Goal: Use online tool/utility: Utilize a website feature to perform a specific function

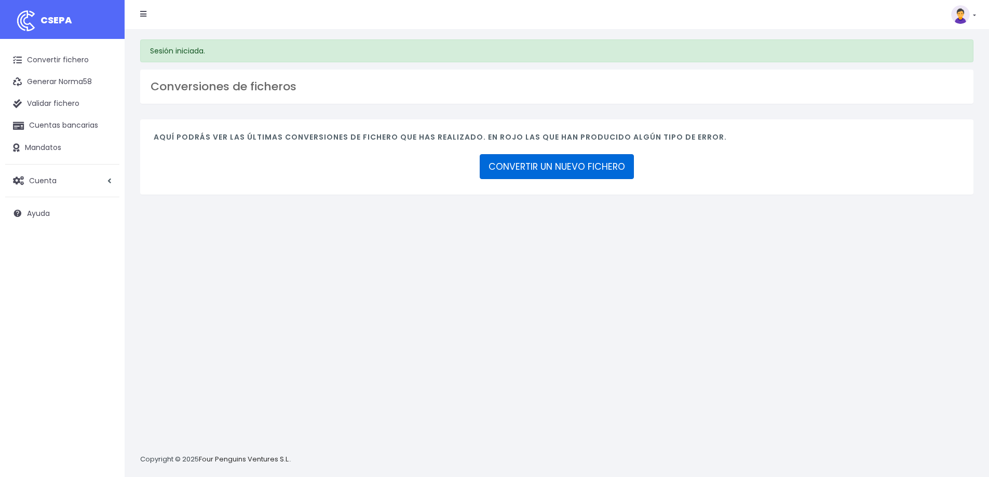
click at [588, 164] on link "CONVERTIR UN NUEVO FICHERO" at bounding box center [557, 166] width 154 height 25
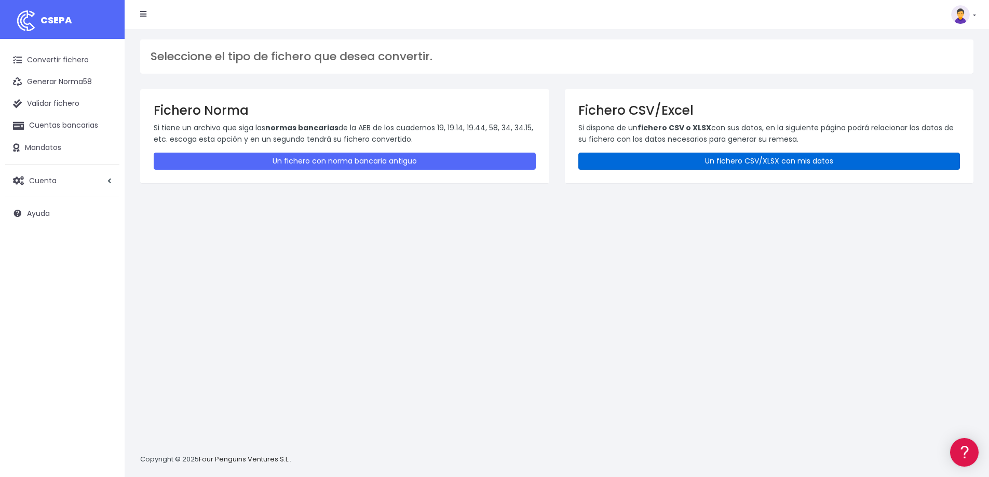
click at [754, 164] on link "Un fichero CSV/XLSX con mis datos" at bounding box center [769, 161] width 382 height 17
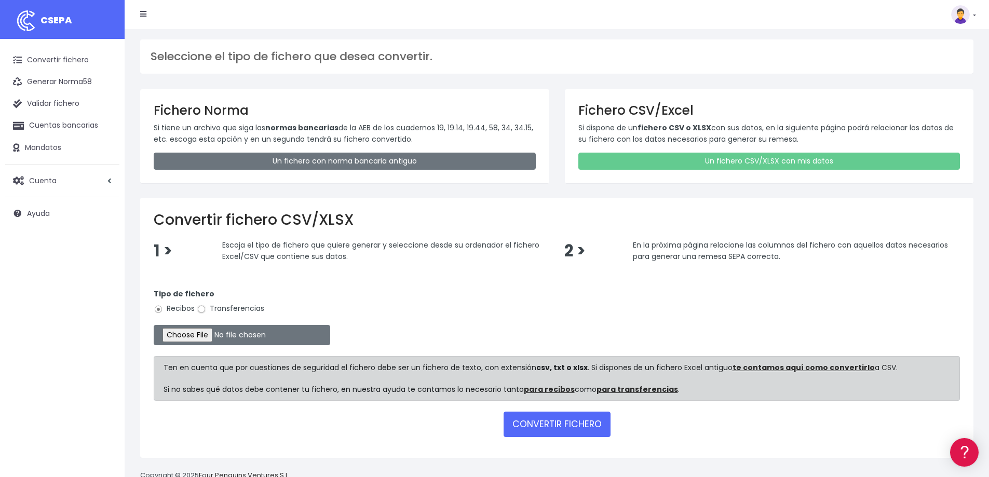
click at [203, 312] on input "Transferencias" at bounding box center [201, 309] width 9 height 9
radio input "true"
click at [197, 333] on input "file" at bounding box center [242, 335] width 176 height 20
type input "C:\fakepath\Zahlungsliste_Solaria - Nómina AGO25.csv"
click at [541, 419] on button "CONVERTIR FICHERO" at bounding box center [557, 424] width 107 height 25
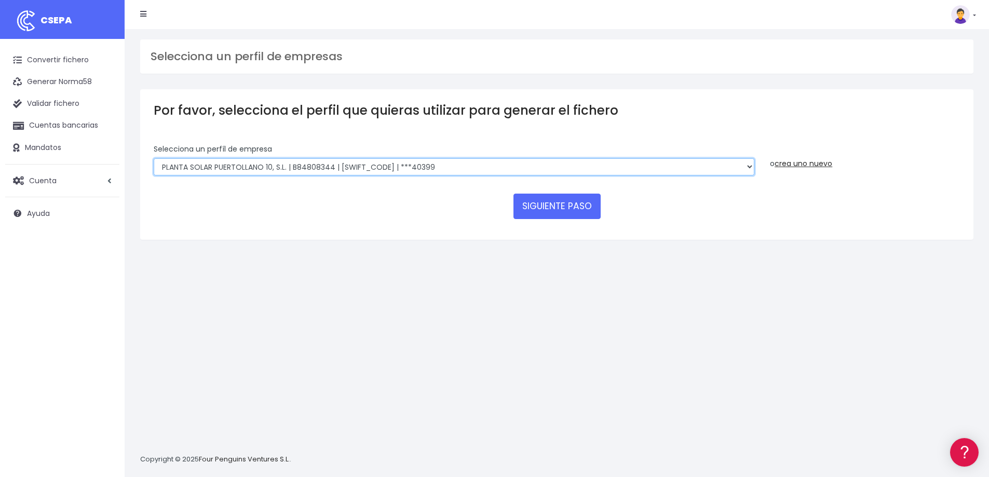
click at [751, 165] on select "SOLARIA ENERGÍA Y MEDIOAMBIENTE, S.A | A83511501 | BSCHESMMXXX | ***12639 SOLAR…" at bounding box center [454, 167] width 601 height 18
select select "2051"
click at [154, 158] on select "SOLARIA ENERGÍA Y MEDIOAMBIENTE, S.A | A83511501 | BSCHESMMXXX | ***12639 SOLAR…" at bounding box center [454, 167] width 601 height 18
click at [564, 212] on button "SIGUIENTE PASO" at bounding box center [556, 206] width 87 height 25
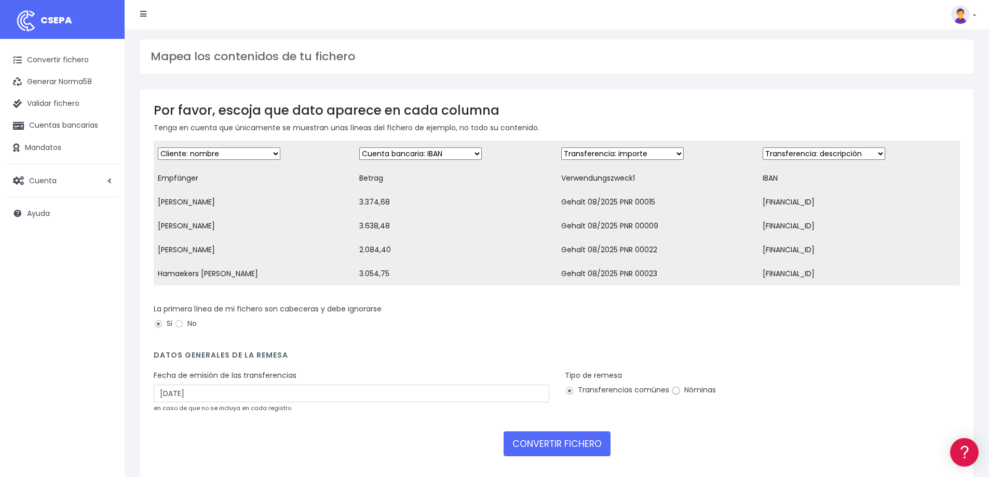
click at [675, 396] on input "Nóminas" at bounding box center [675, 390] width 9 height 9
radio input "true"
click at [169, 399] on input "28/08/2025" at bounding box center [352, 394] width 396 height 18
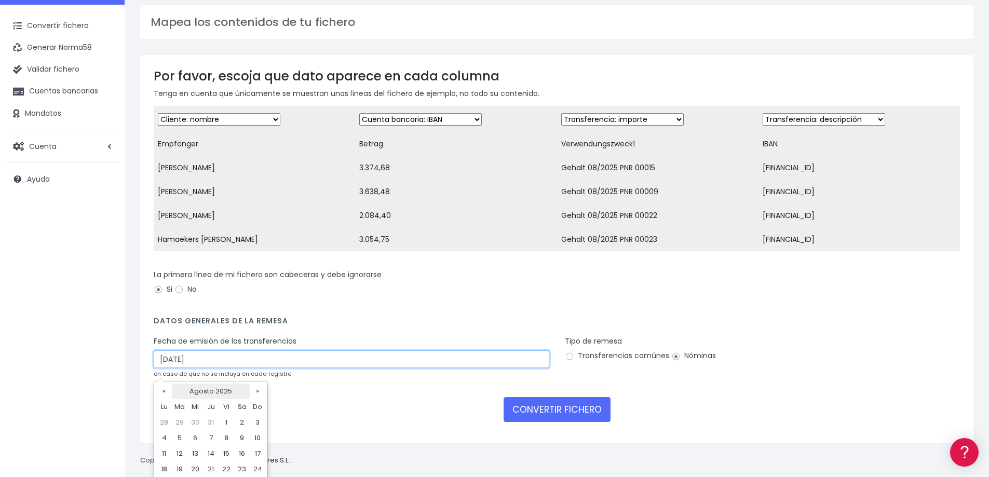
scroll to position [52, 0]
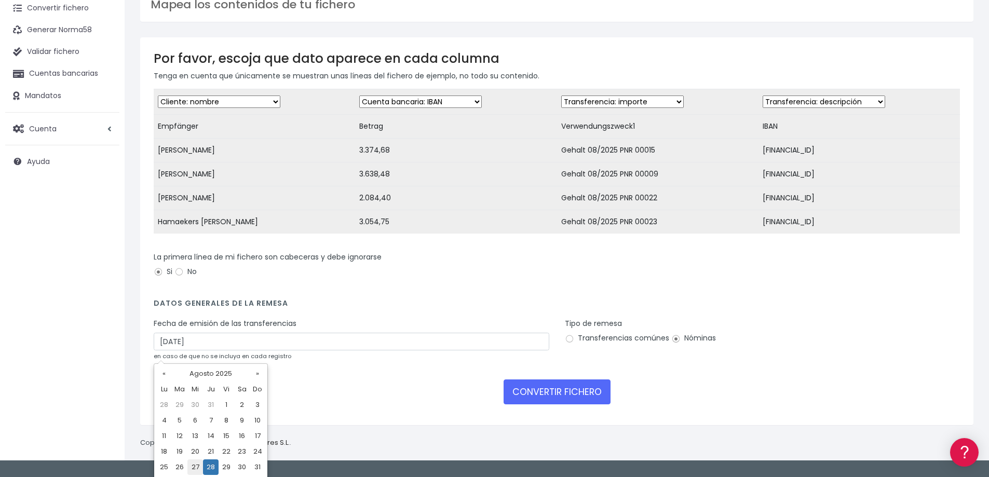
click at [197, 465] on td "27" at bounding box center [195, 467] width 16 height 16
type input "27/08/2025"
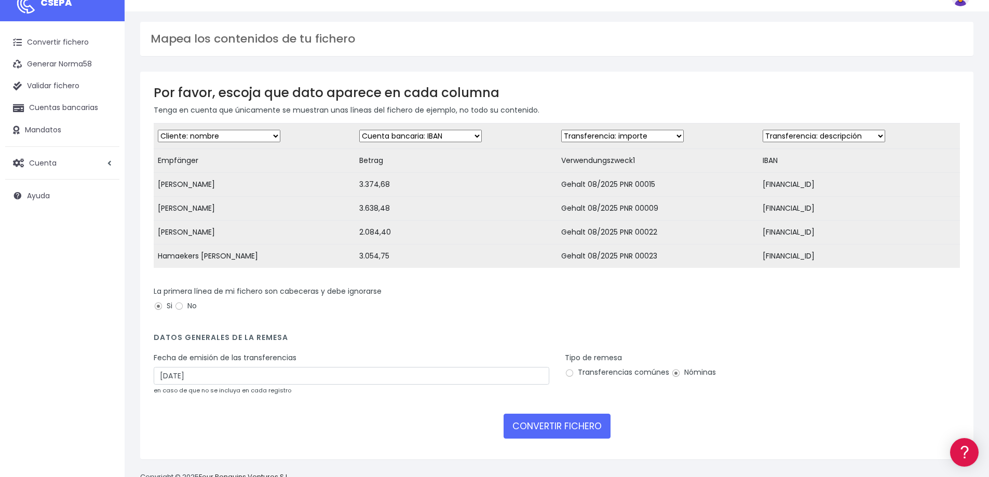
scroll to position [0, 0]
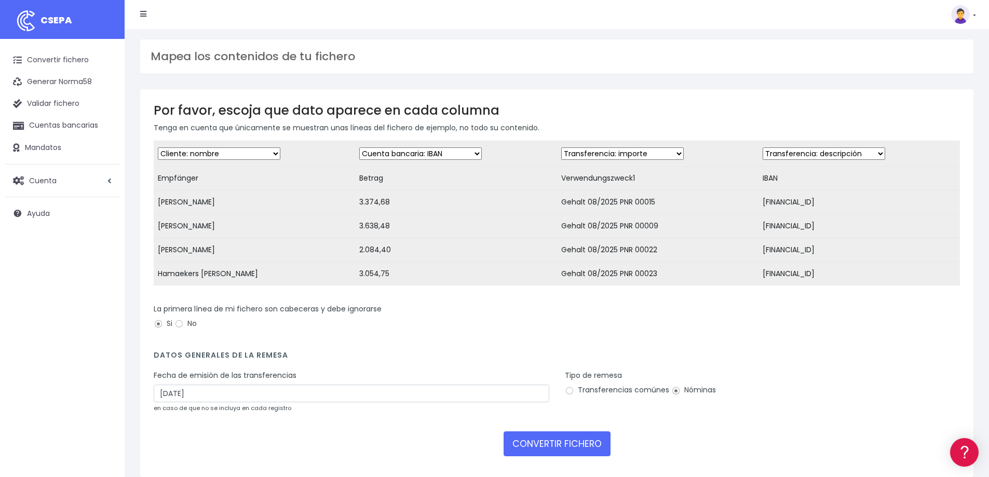
click at [474, 149] on select "Desechar campo Cliente: nombre Cliente: DNI Cliente: Email Cliente: referencia …" at bounding box center [420, 153] width 123 height 12
select select "amount"
click at [359, 147] on select "Desechar campo Cliente: nombre Cliente: DNI Cliente: Email Cliente: referencia …" at bounding box center [420, 153] width 123 height 12
click at [672, 152] on select "Desechar campo Cliente: nombre Cliente: DNI Cliente: Email Cliente: referencia …" at bounding box center [622, 153] width 123 height 12
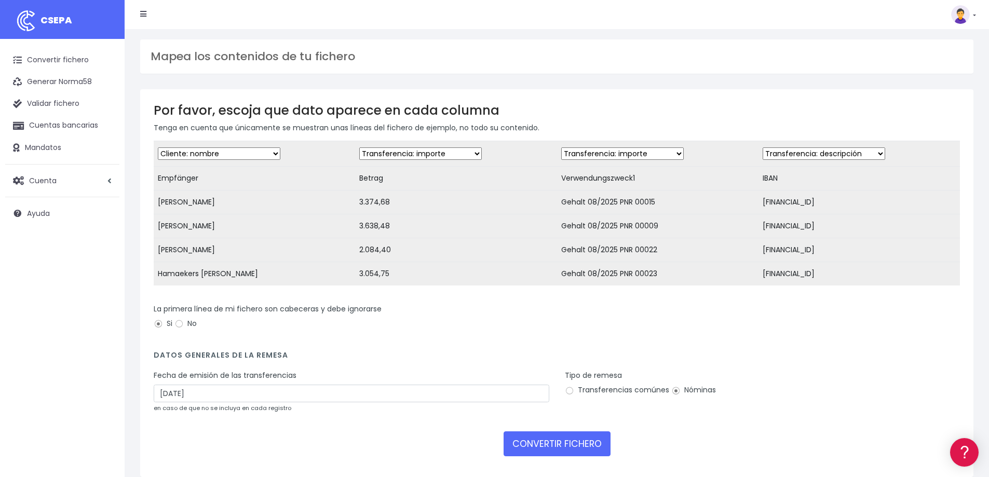
click at [672, 152] on select "Desechar campo Cliente: nombre Cliente: DNI Cliente: Email Cliente: referencia …" at bounding box center [622, 153] width 123 height 12
select select "description"
click at [561, 147] on select "Desechar campo Cliente: nombre Cliente: DNI Cliente: Email Cliente: referencia …" at bounding box center [622, 153] width 123 height 12
click at [871, 153] on select "Desechar campo Cliente: nombre Cliente: DNI Cliente: Email Cliente: referencia …" at bounding box center [824, 153] width 123 height 12
select select "iban"
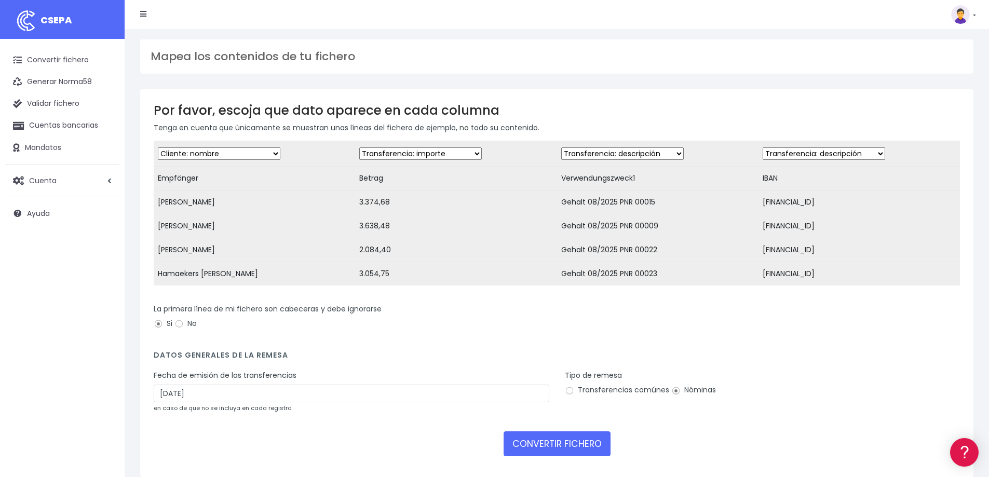
click at [763, 147] on select "Desechar campo Cliente: nombre Cliente: DNI Cliente: Email Cliente: referencia …" at bounding box center [824, 153] width 123 height 12
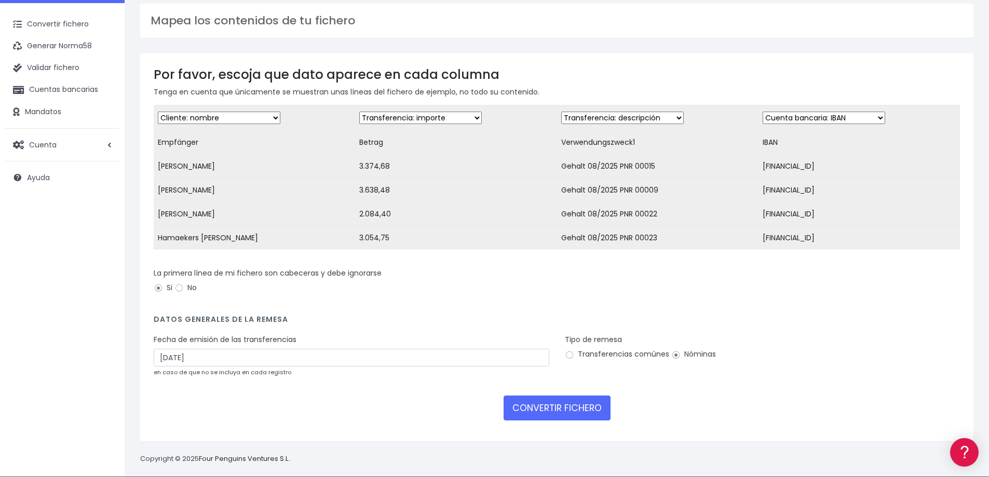
scroll to position [52, 0]
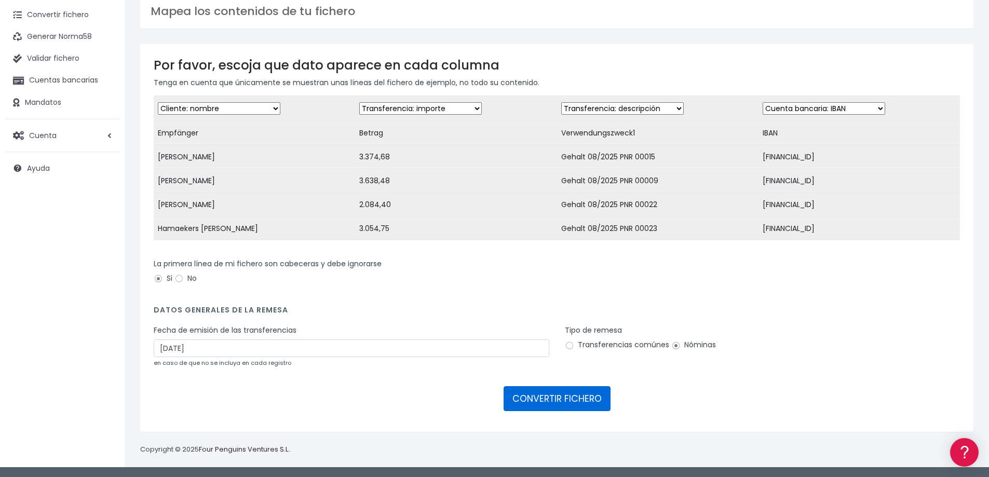
click at [580, 399] on button "CONVERTIR FICHERO" at bounding box center [557, 398] width 107 height 25
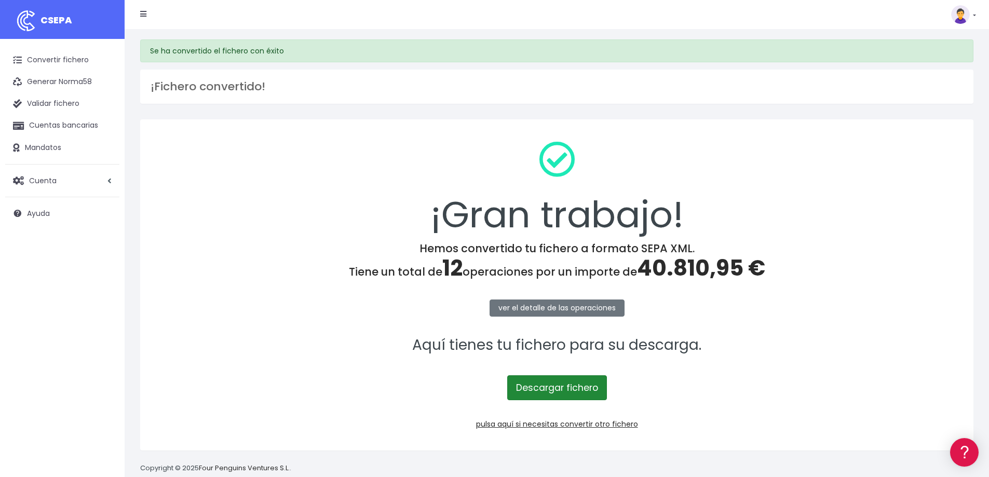
click at [575, 389] on link "Descargar fichero" at bounding box center [557, 387] width 100 height 25
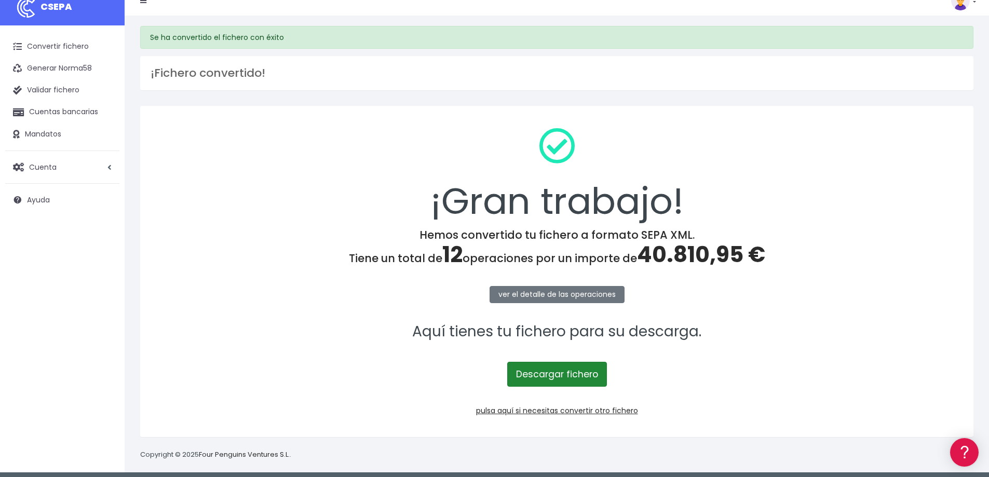
scroll to position [19, 0]
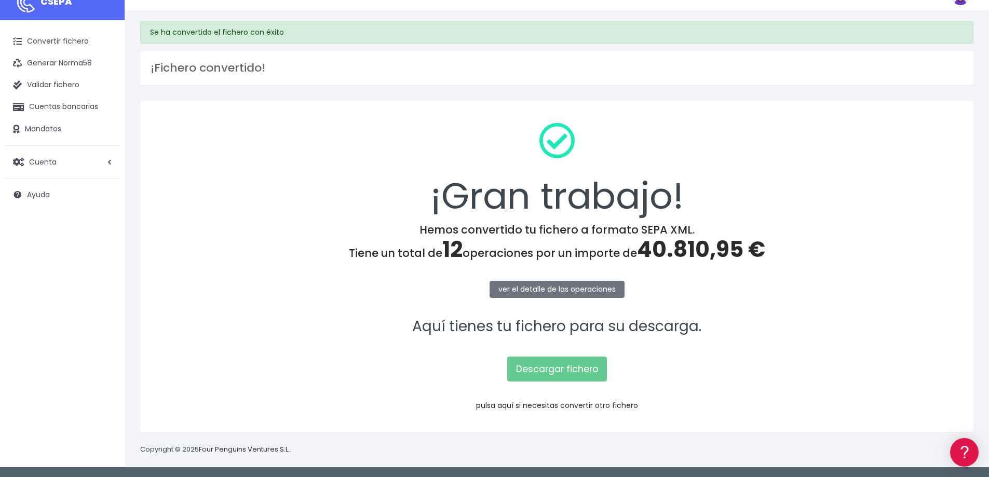
click at [527, 400] on link "pulsa aquí si necesitas convertir otro fichero" at bounding box center [557, 405] width 162 height 10
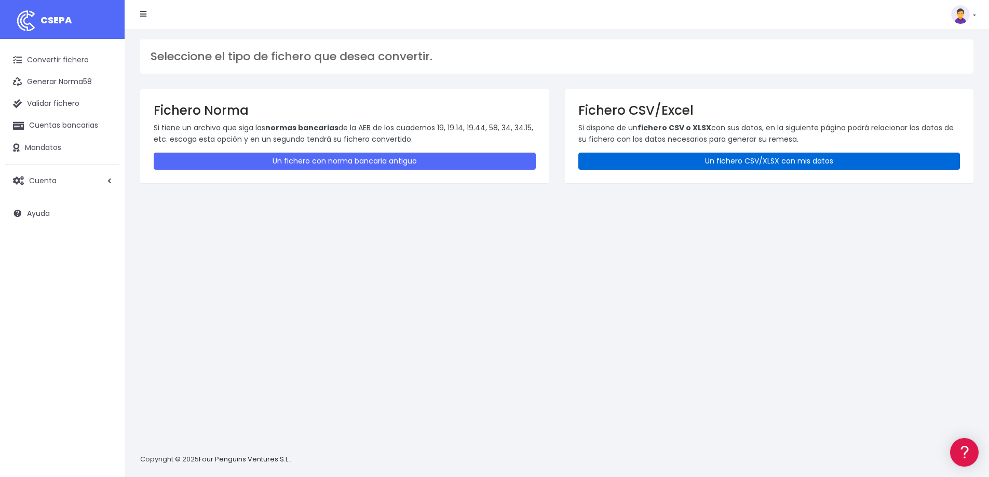
click at [740, 158] on link "Un fichero CSV/XLSX con mis datos" at bounding box center [769, 161] width 382 height 17
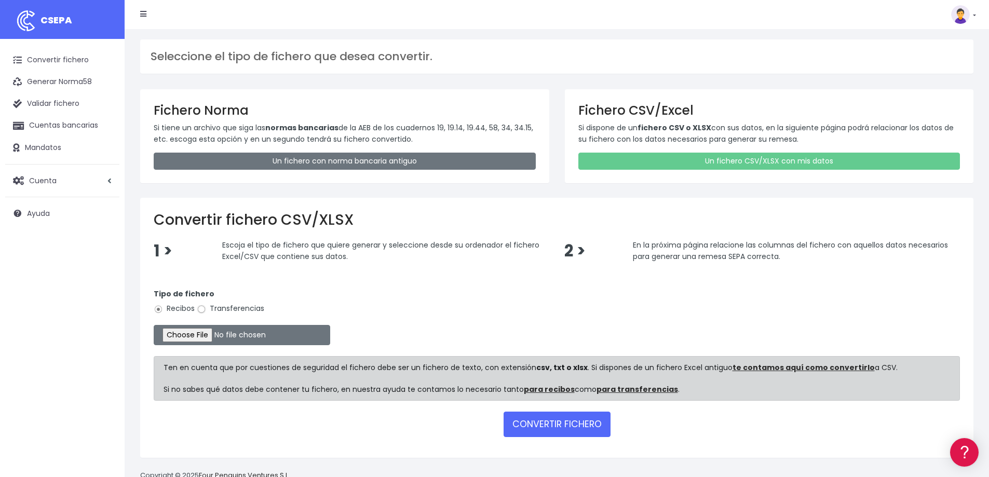
click at [203, 309] on input "Transferencias" at bounding box center [201, 309] width 9 height 9
radio input "true"
click at [199, 332] on input "file" at bounding box center [242, 335] width 176 height 20
type input "C:\fakepath\Zahlungsliste_Solaria - Notas Gasto AGO25.csv"
click at [570, 423] on button "CONVERTIR FICHERO" at bounding box center [557, 424] width 107 height 25
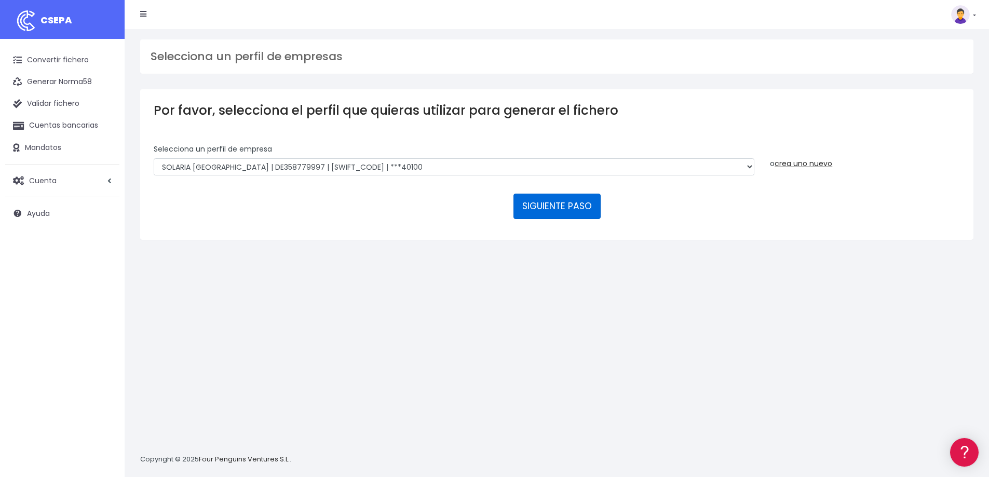
click at [561, 204] on button "SIGUIENTE PASO" at bounding box center [556, 206] width 87 height 25
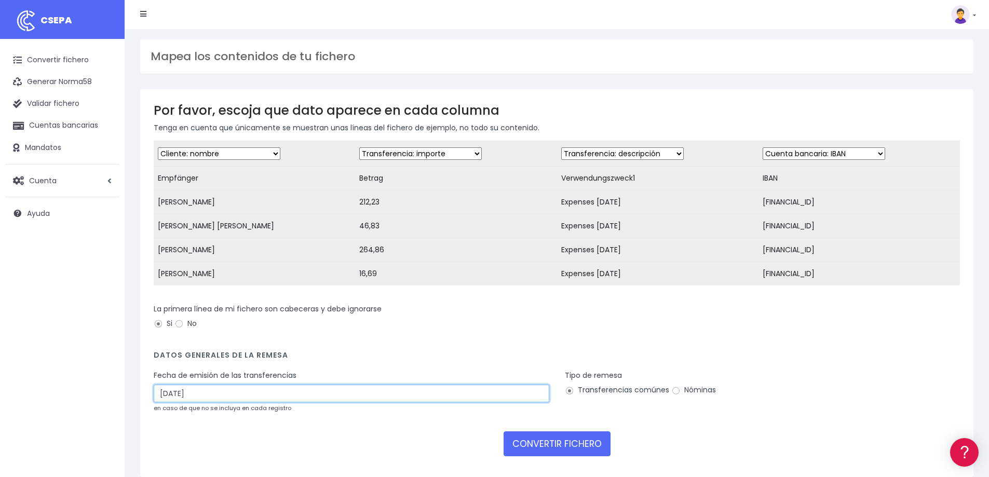
click at [166, 399] on input "[DATE]" at bounding box center [352, 394] width 396 height 18
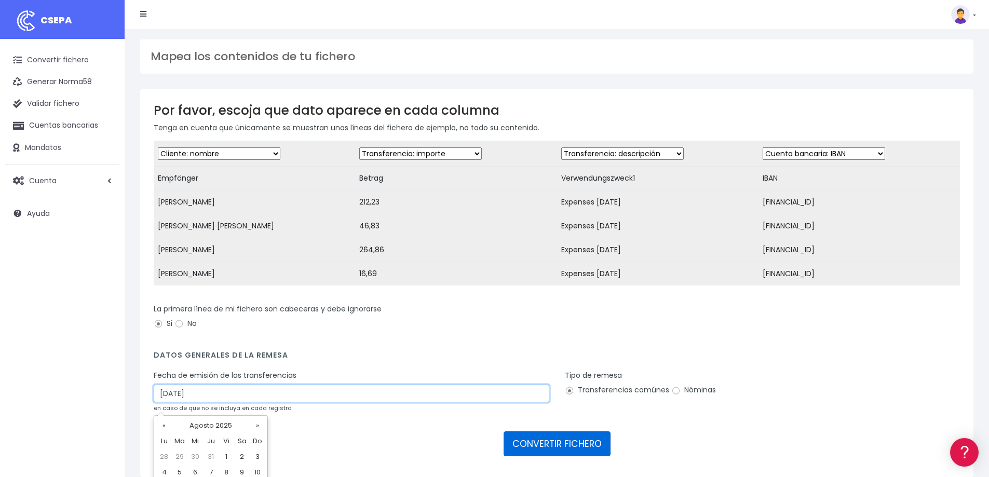
type input "27/08/2025"
click at [545, 452] on button "CONVERTIR FICHERO" at bounding box center [557, 443] width 107 height 25
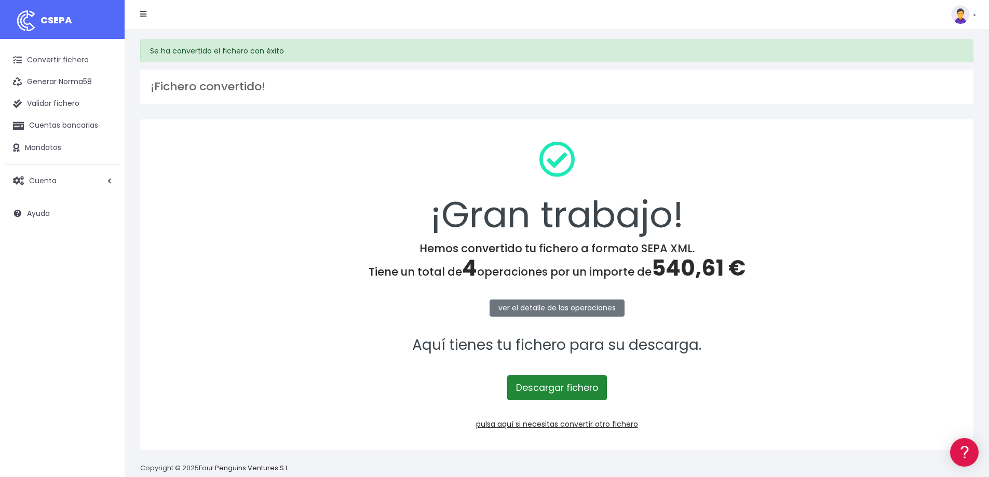
click at [568, 385] on link "Descargar fichero" at bounding box center [557, 387] width 100 height 25
